Goal: Communication & Community: Answer question/provide support

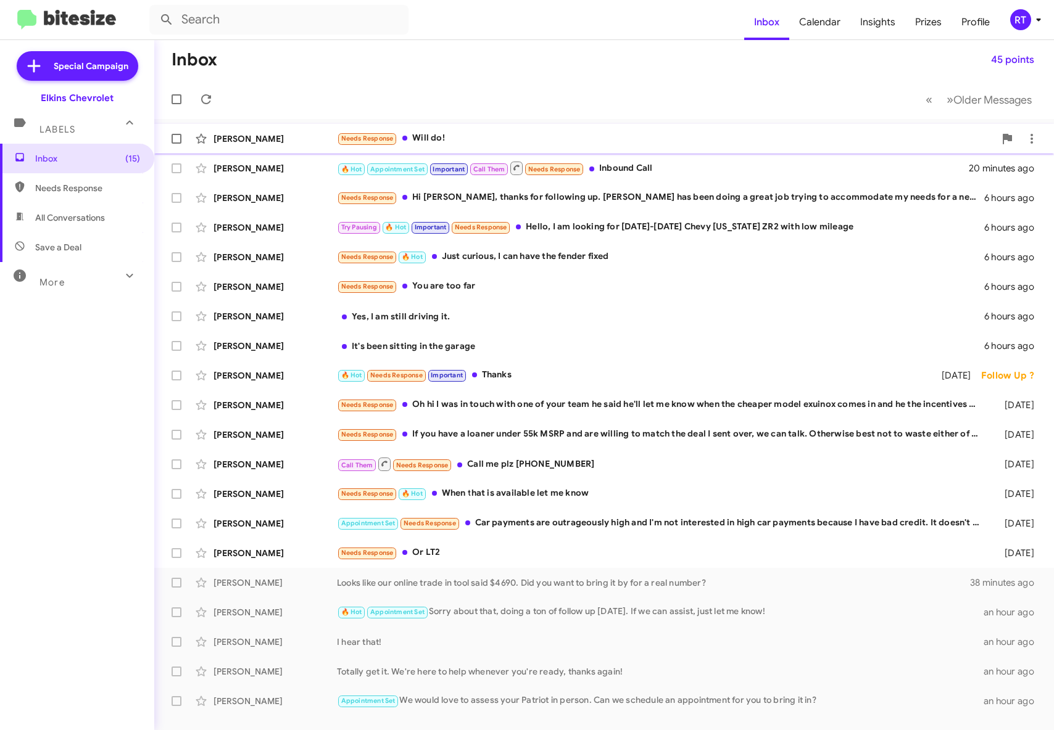
click at [487, 139] on div "Needs Response Will do!" at bounding box center [666, 138] width 658 height 14
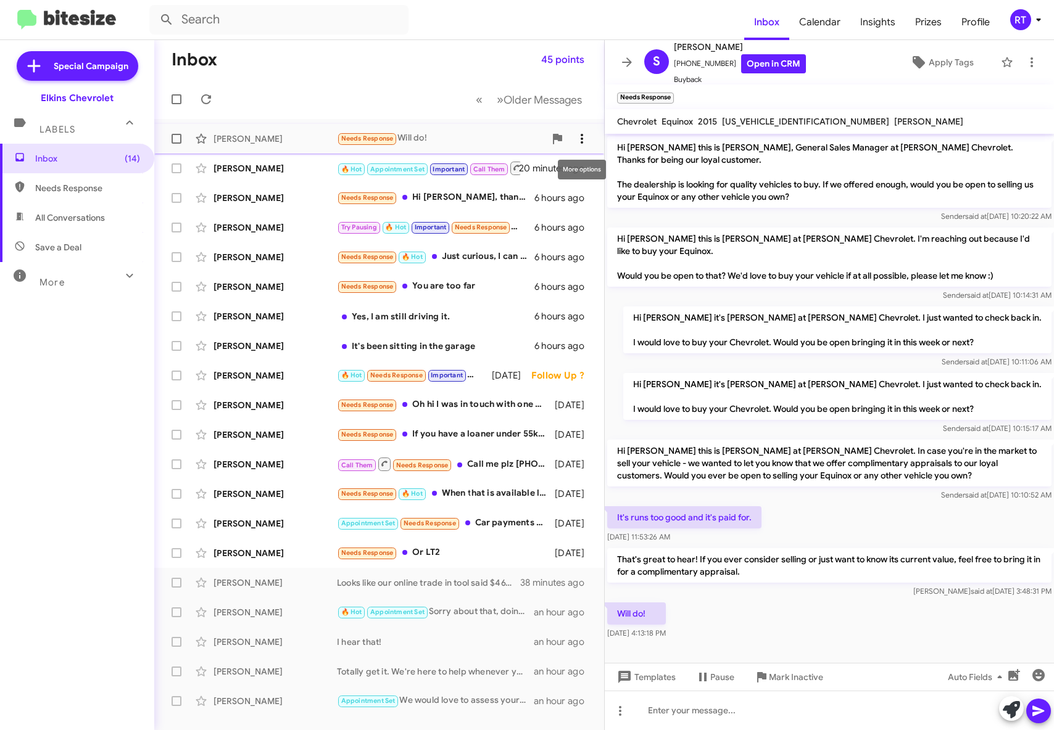
click at [582, 134] on icon at bounding box center [581, 139] width 2 height 10
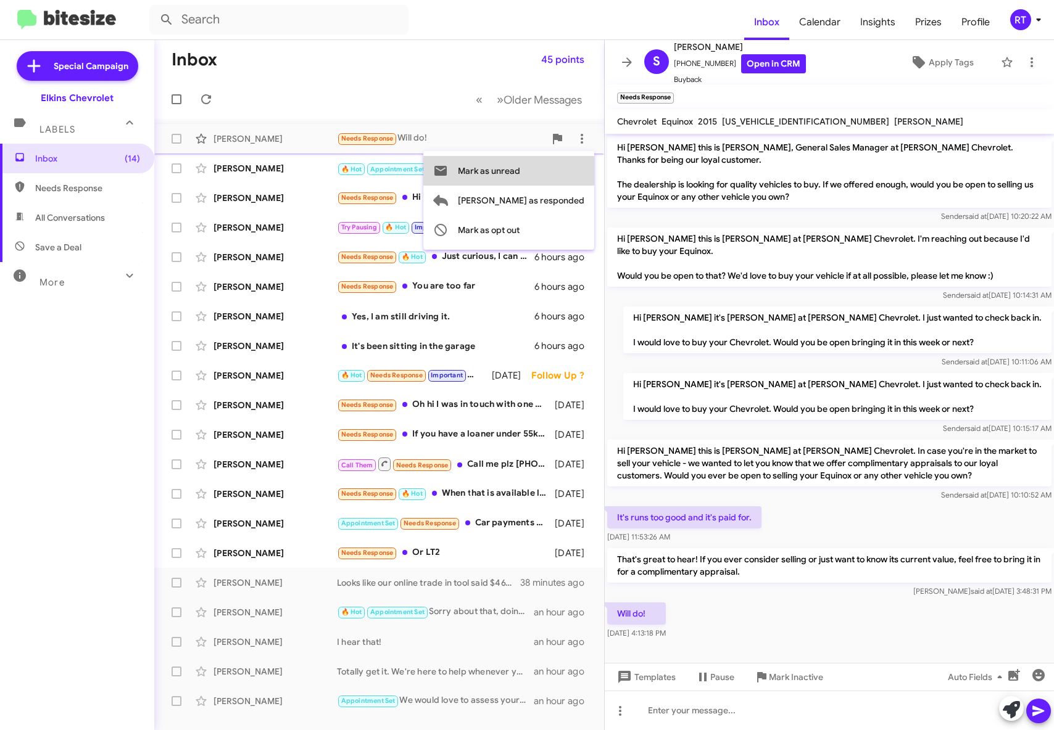
click at [520, 172] on span "Mark as unread" at bounding box center [489, 171] width 62 height 30
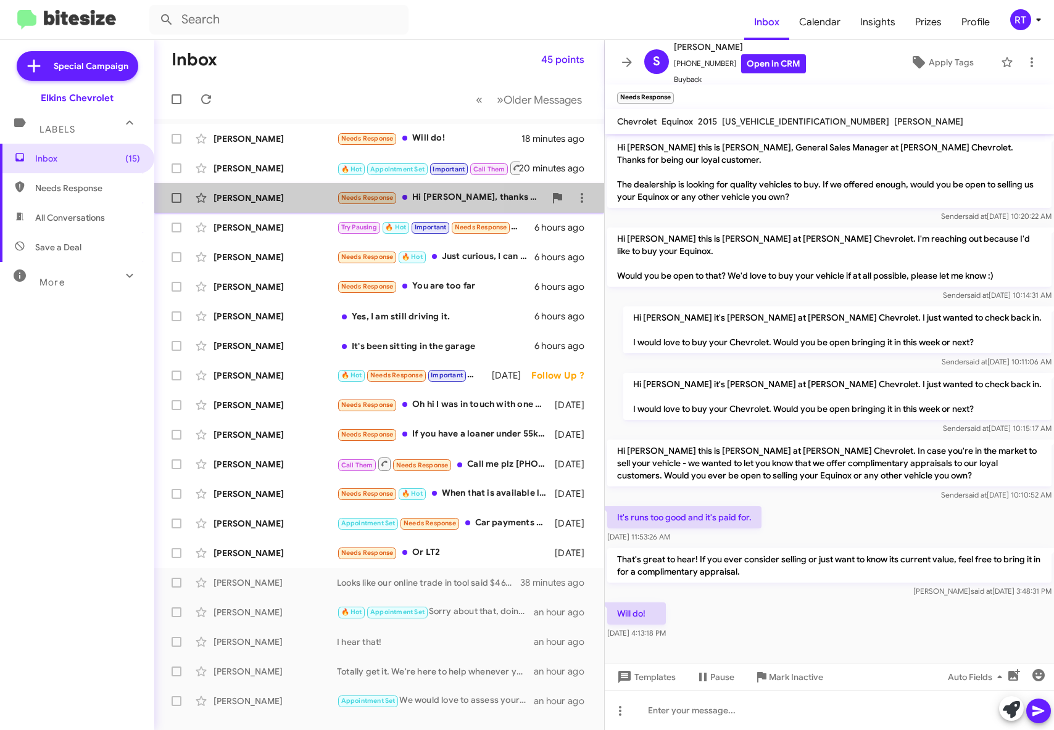
click at [241, 199] on div "[PERSON_NAME]" at bounding box center [274, 198] width 123 height 12
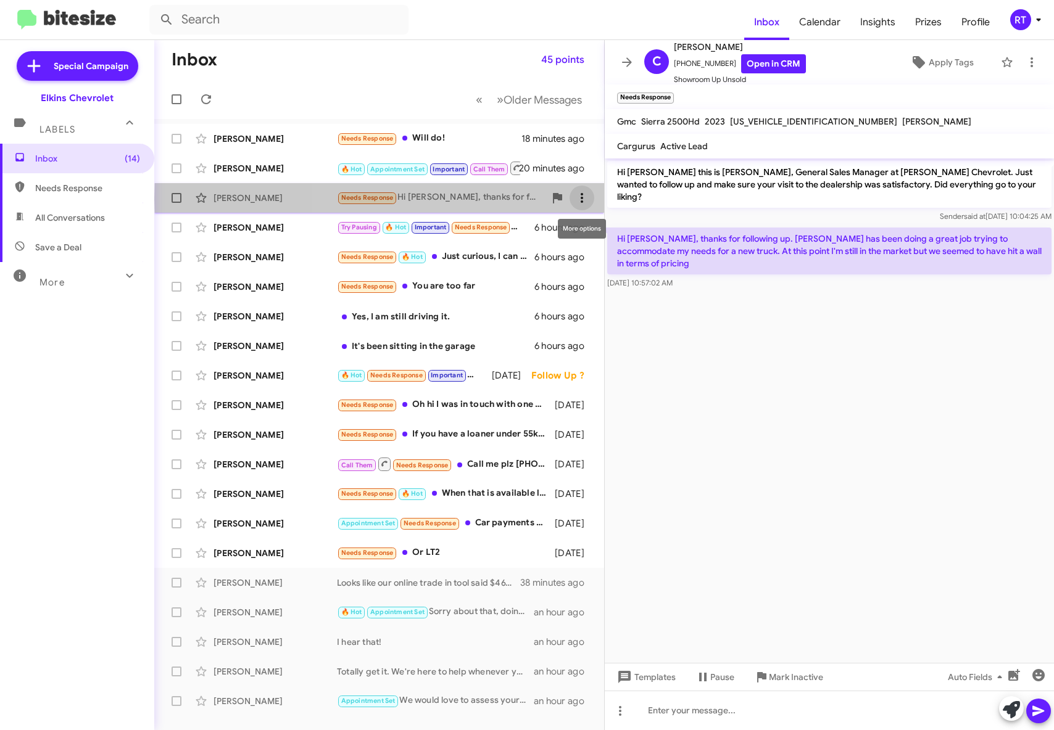
click at [579, 199] on icon at bounding box center [581, 198] width 15 height 15
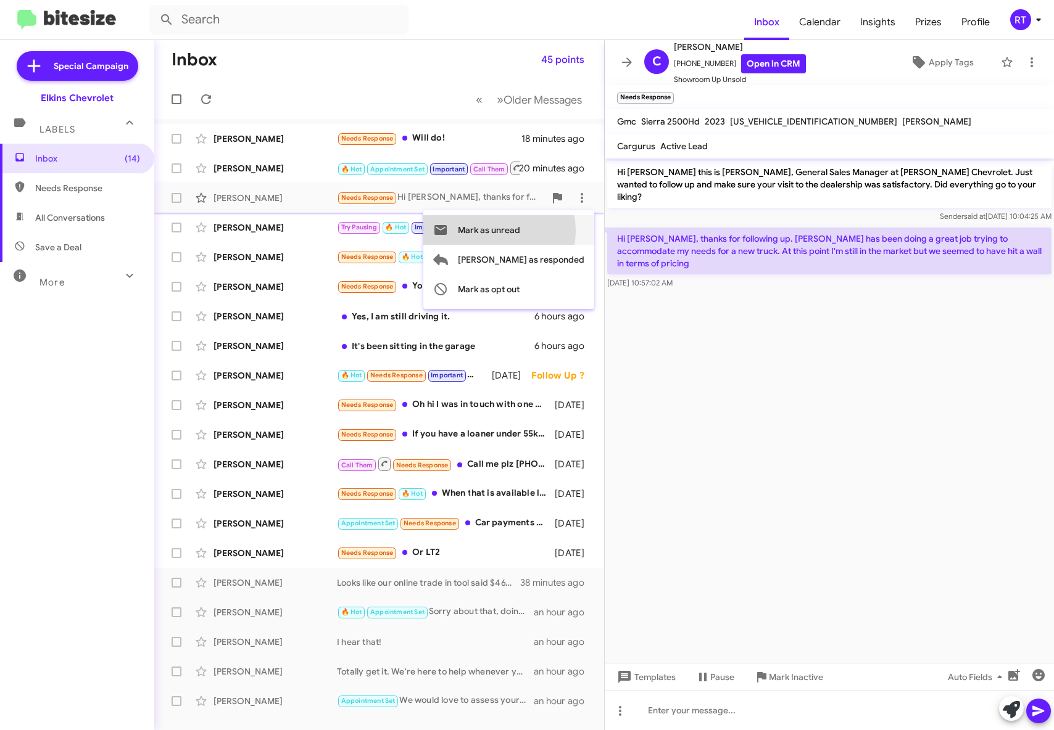
click at [520, 231] on span "Mark as unread" at bounding box center [489, 230] width 62 height 30
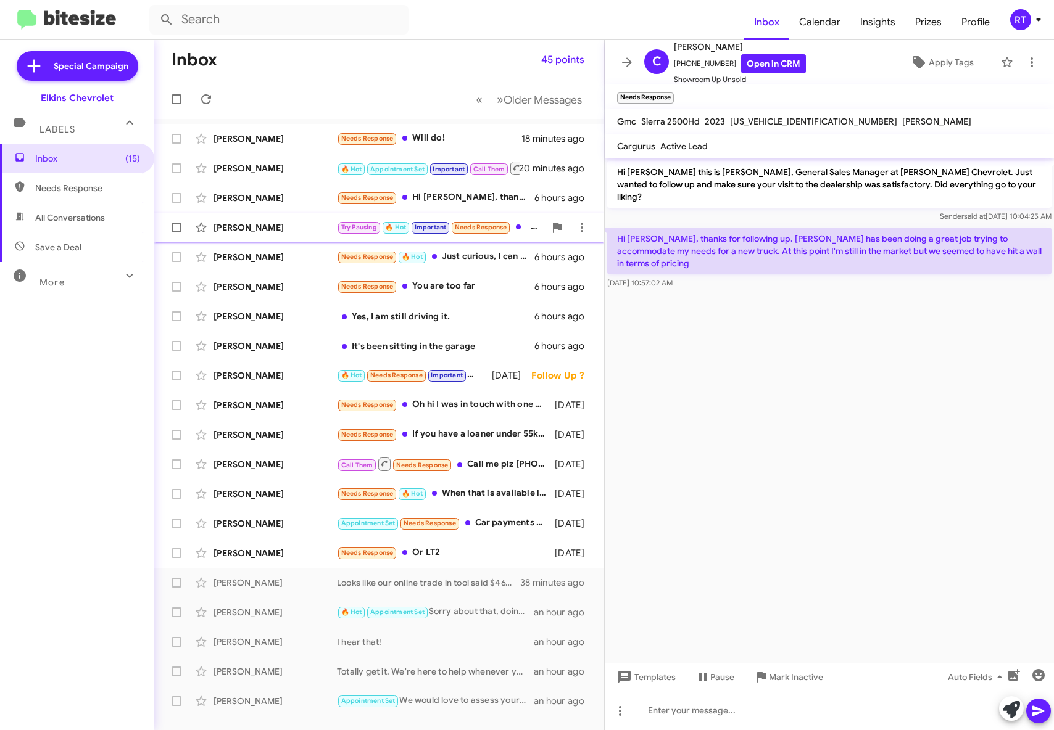
click at [230, 228] on div "[PERSON_NAME]" at bounding box center [274, 227] width 123 height 12
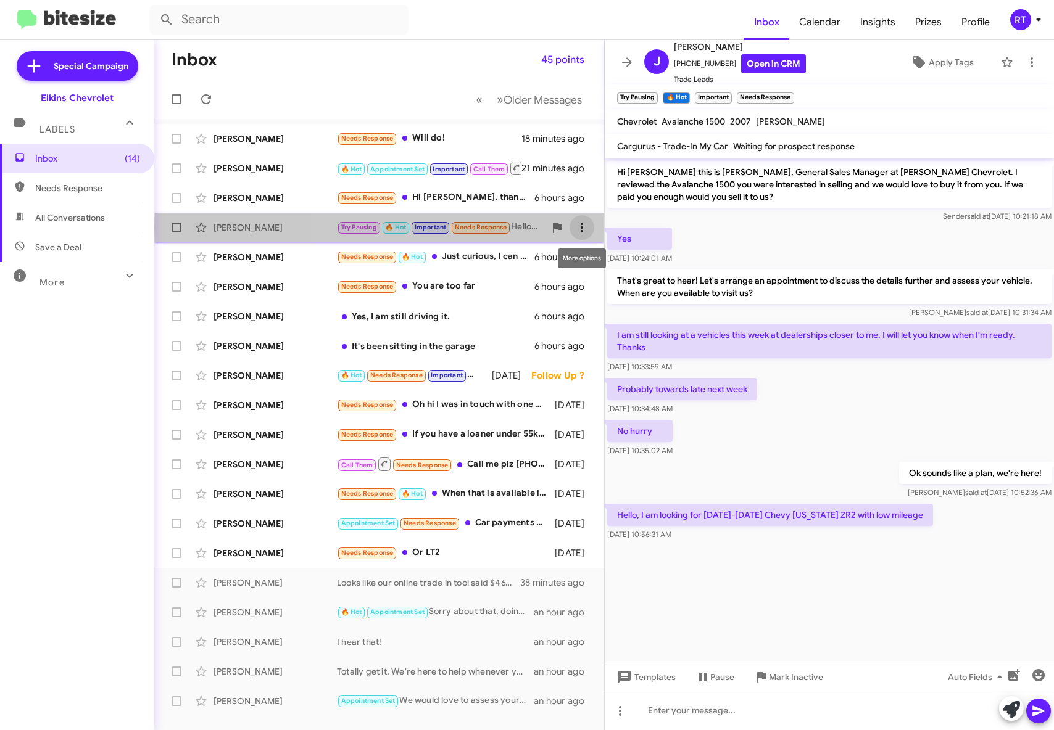
click at [585, 228] on icon at bounding box center [581, 227] width 15 height 15
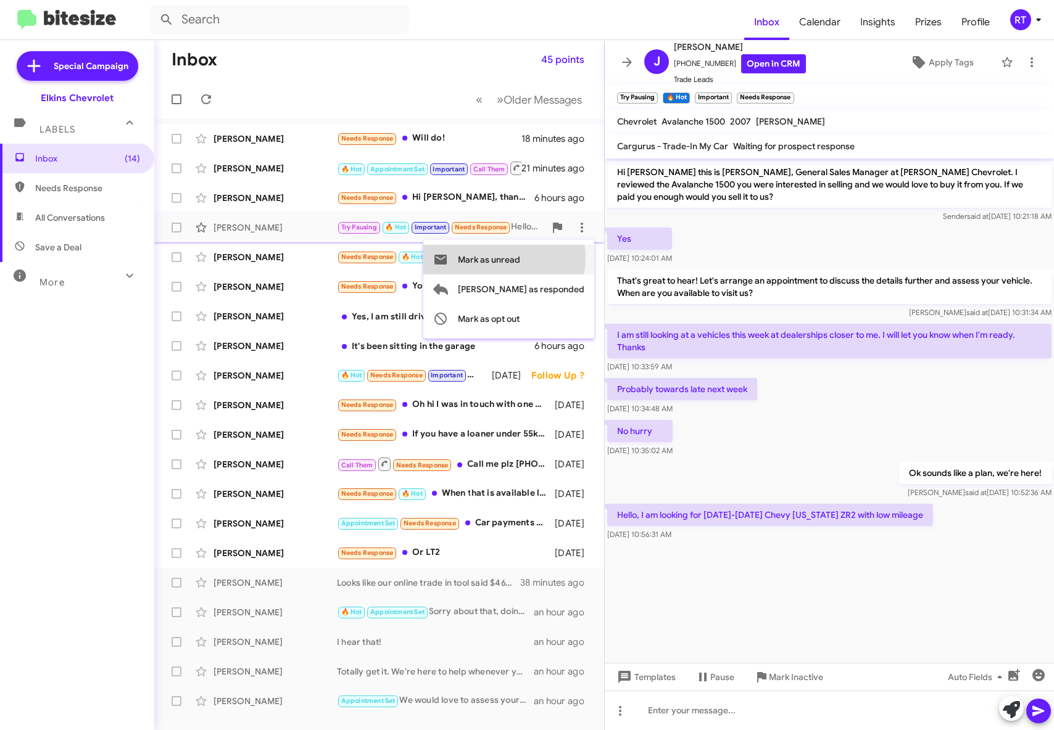
click at [520, 258] on span "Mark as unread" at bounding box center [489, 260] width 62 height 30
